Goal: Find specific page/section: Find specific page/section

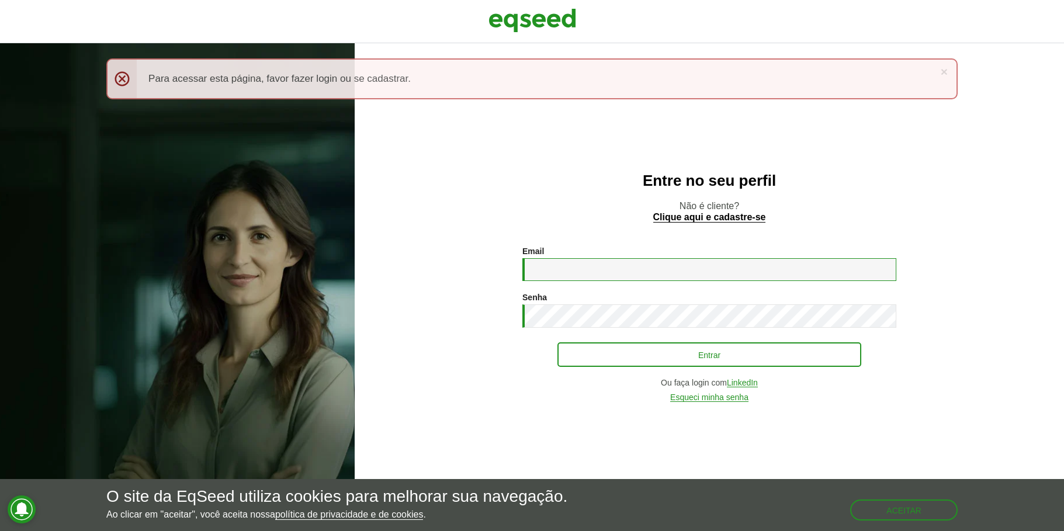
type input "**********"
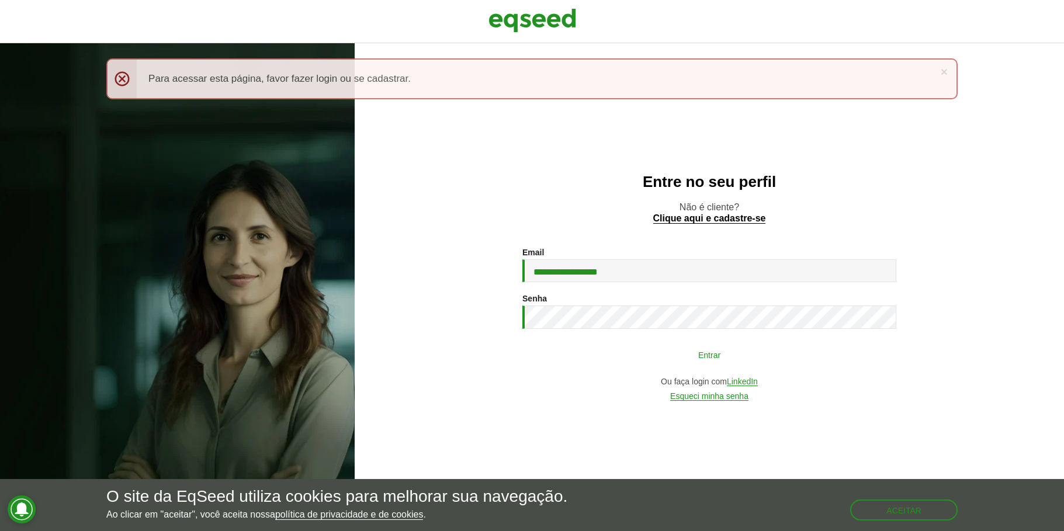
click at [706, 362] on button "Entrar" at bounding box center [709, 354] width 304 height 22
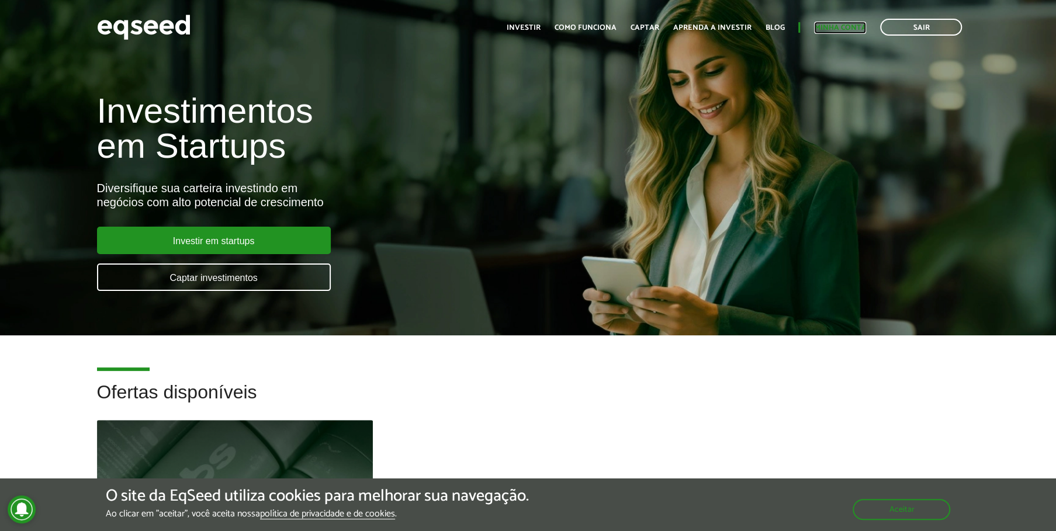
click at [836, 32] on link "Minha conta" at bounding box center [840, 28] width 52 height 8
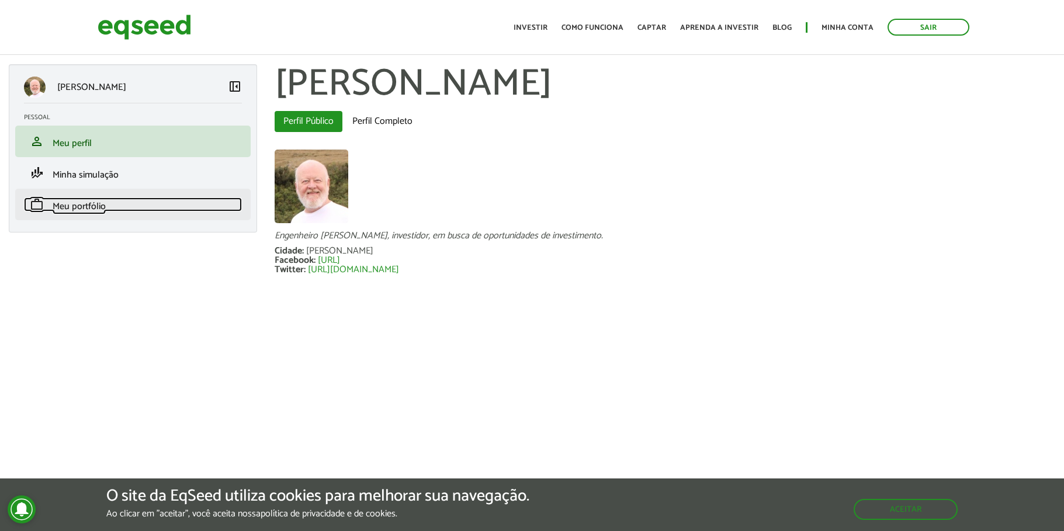
click at [72, 203] on span "Meu portfólio" at bounding box center [79, 207] width 53 height 16
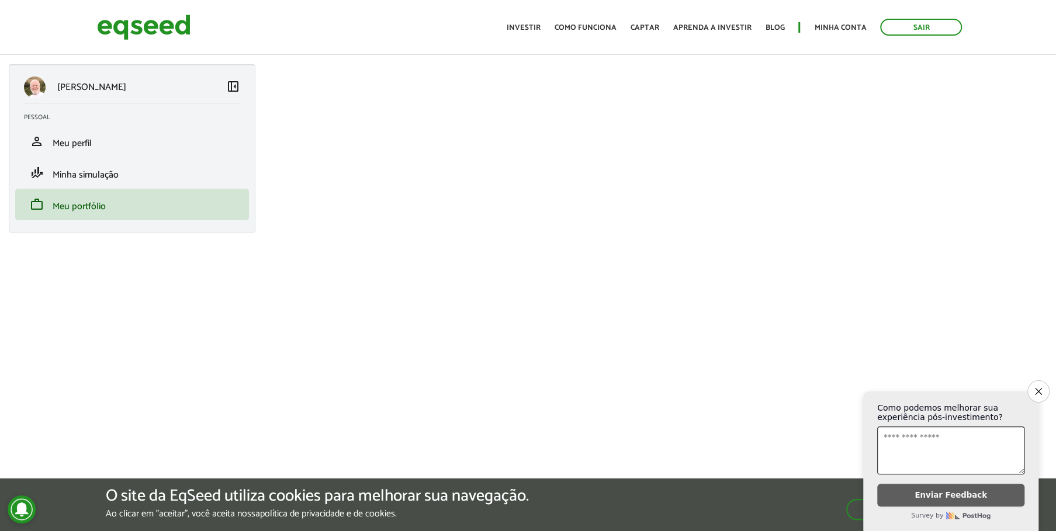
scroll to position [278, 0]
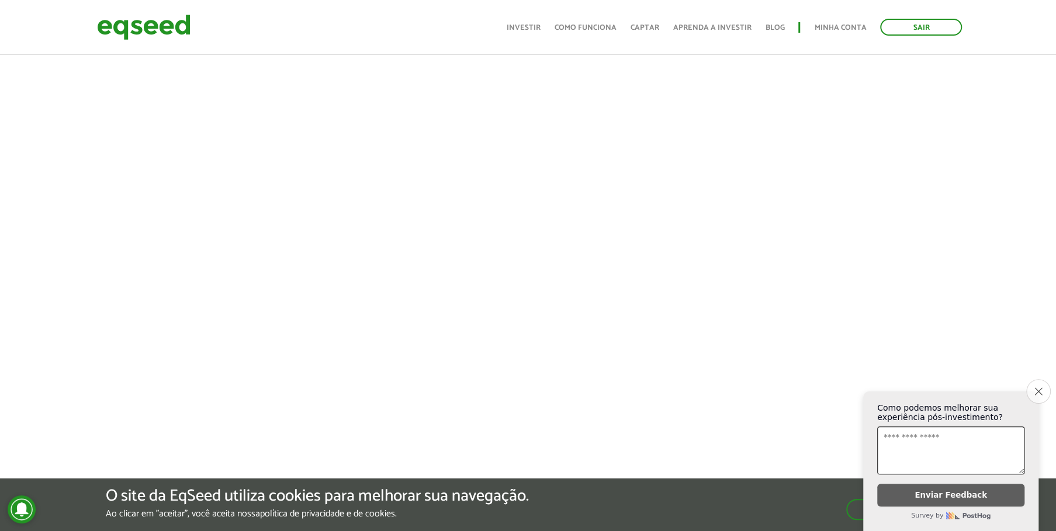
click at [1037, 387] on icon "Close survey" at bounding box center [1038, 391] width 8 height 8
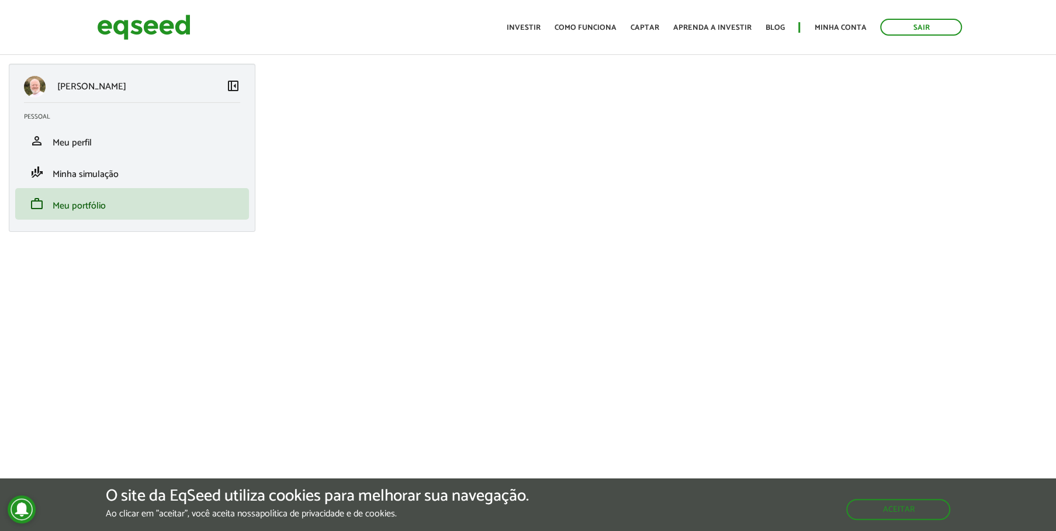
scroll to position [0, 0]
